Goal: Task Accomplishment & Management: Manage account settings

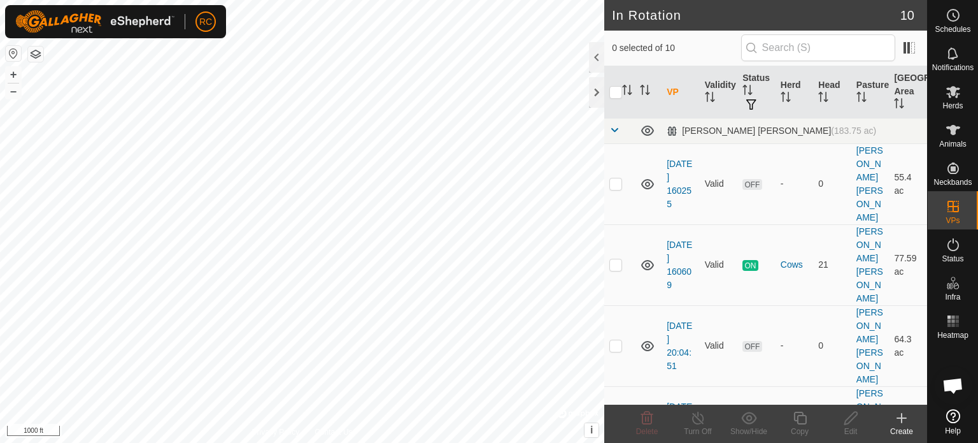
checkbox input "true"
checkbox input "false"
checkbox input "true"
checkbox input "false"
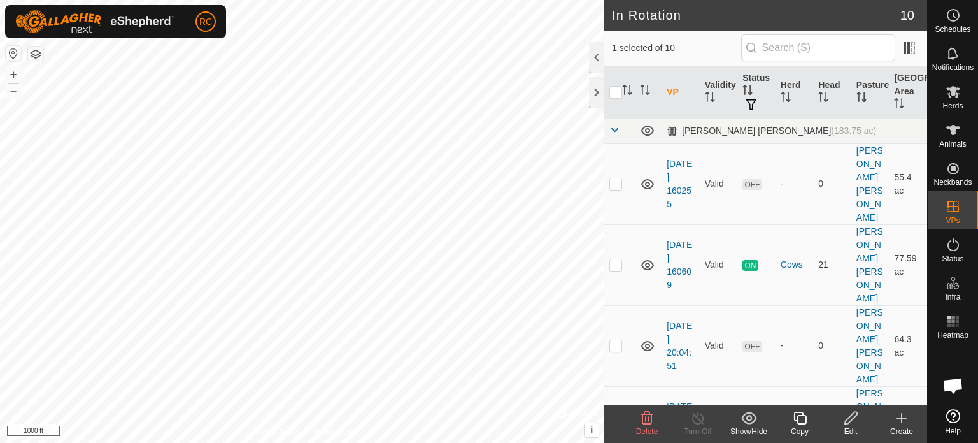
checkbox input "true"
checkbox input "false"
checkbox input "true"
checkbox input "false"
checkbox input "true"
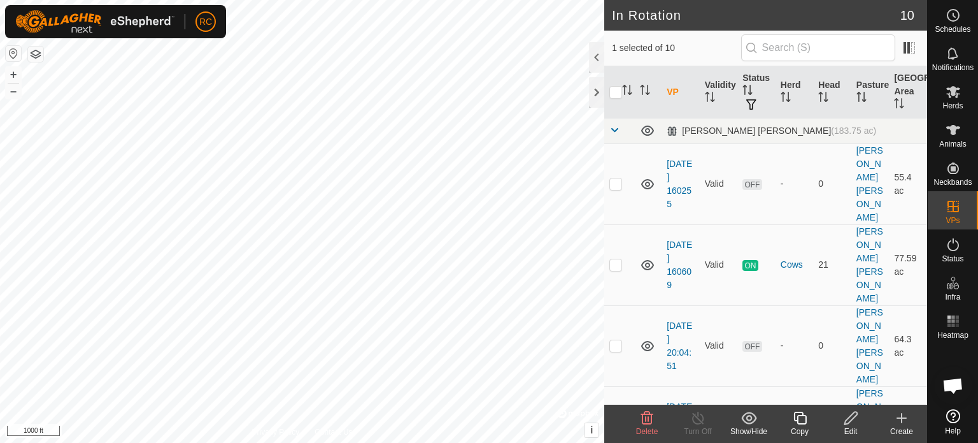
checkbox input "false"
